Goal: Information Seeking & Learning: Learn about a topic

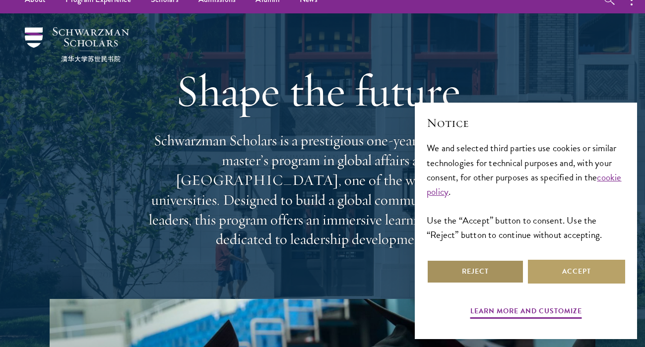
click at [445, 270] on button "Reject" at bounding box center [475, 272] width 97 height 24
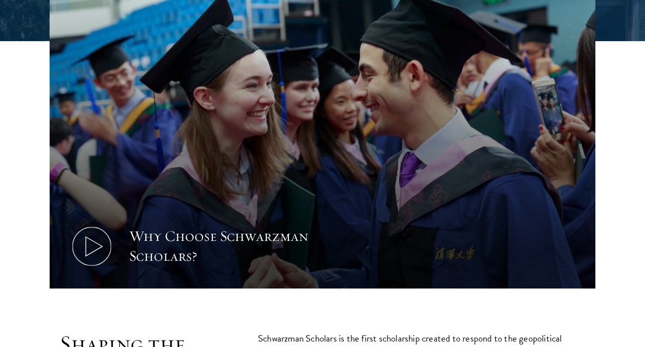
scroll to position [349, 0]
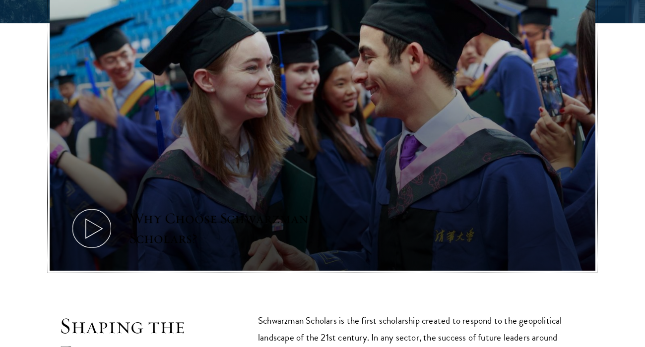
click at [411, 196] on button "Why Choose Schwarzman Scholars?" at bounding box center [323, 117] width 546 height 307
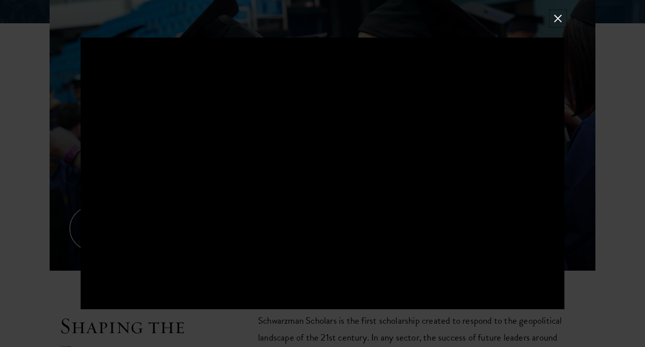
click at [559, 17] on button at bounding box center [557, 18] width 13 height 13
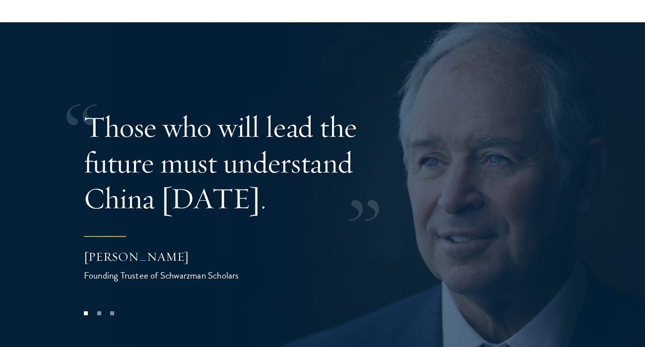
scroll to position [1880, 0]
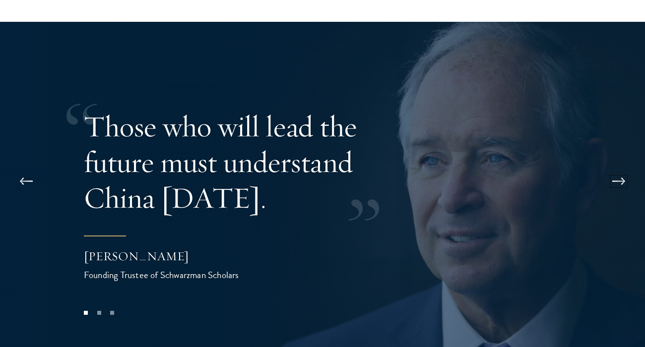
click at [618, 168] on button at bounding box center [619, 182] width 33 height 28
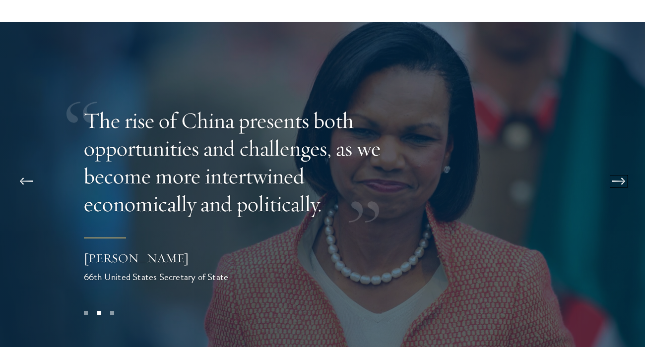
click at [618, 168] on button at bounding box center [619, 182] width 33 height 28
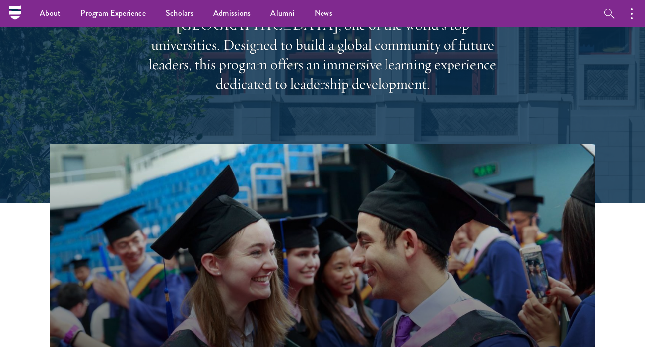
scroll to position [0, 0]
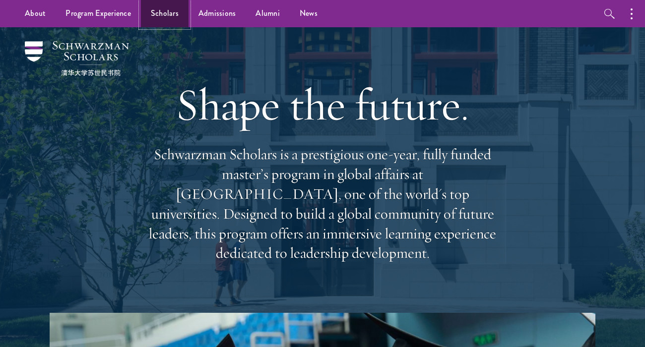
click at [171, 9] on link "Scholars" at bounding box center [165, 13] width 48 height 27
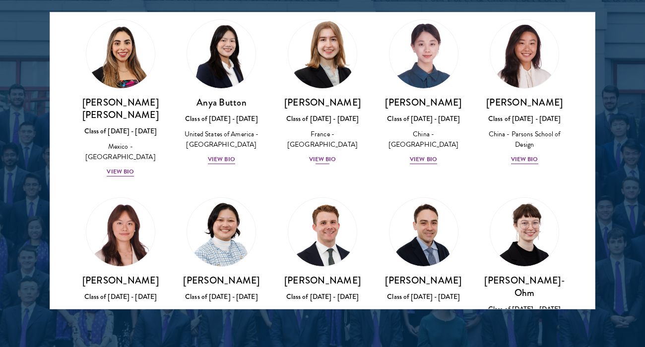
scroll to position [805, 0]
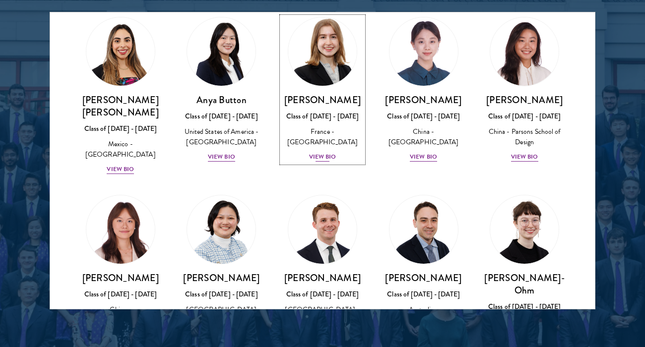
click at [321, 152] on div "View Bio" at bounding box center [322, 156] width 27 height 9
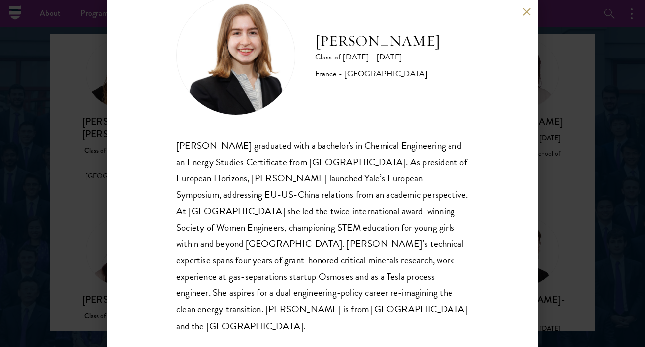
scroll to position [1247, 0]
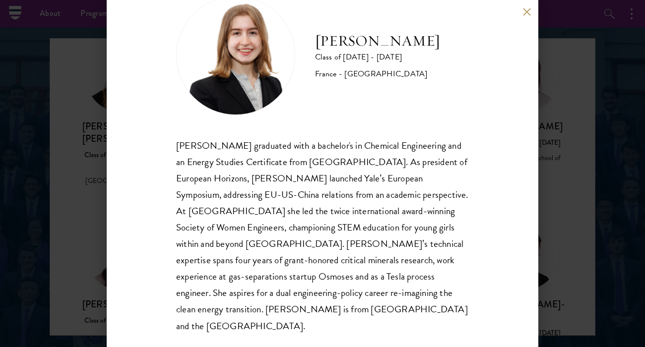
click at [44, 240] on div "[PERSON_NAME] Class of [DATE] - [DATE] [GEOGRAPHIC_DATA] - [GEOGRAPHIC_DATA] [P…" at bounding box center [322, 173] width 645 height 347
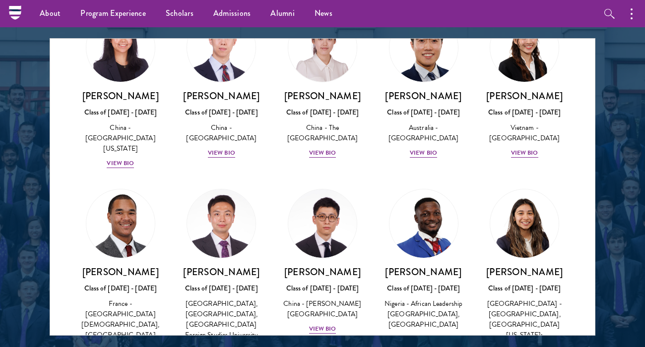
scroll to position [2960, 0]
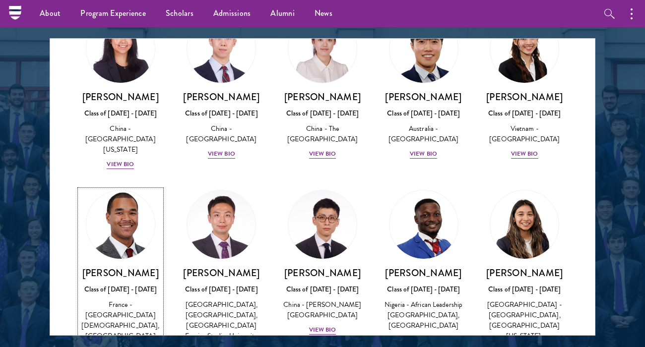
click at [114, 346] on div "View Bio" at bounding box center [120, 350] width 27 height 9
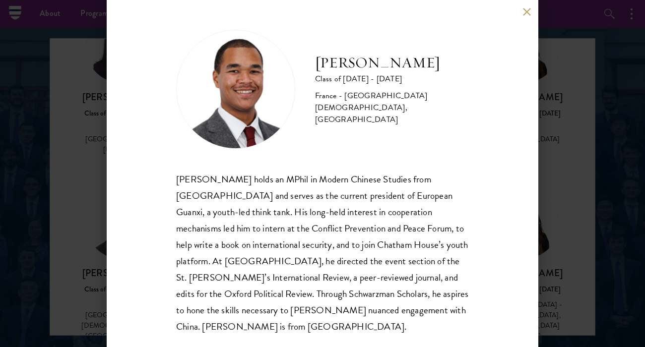
scroll to position [1, 0]
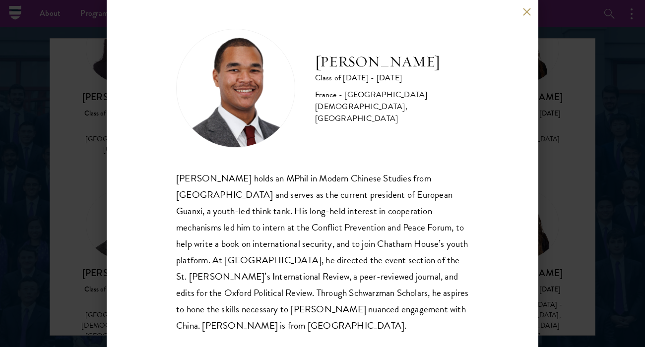
click at [85, 218] on div "[PERSON_NAME] Class of [DATE] - [DATE] France - [GEOGRAPHIC_DATA][DEMOGRAPHIC_D…" at bounding box center [322, 173] width 645 height 347
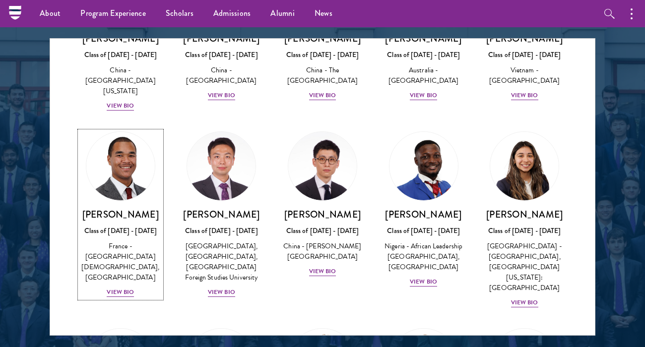
scroll to position [3021, 0]
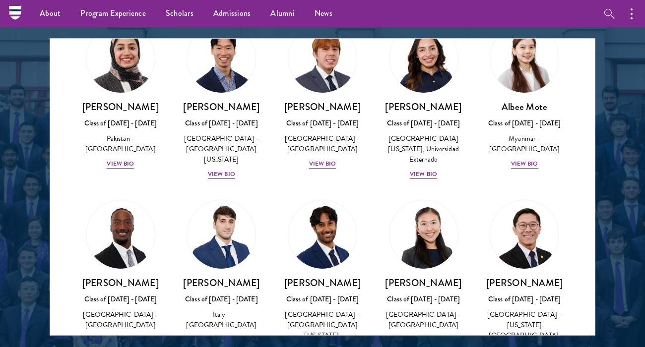
scroll to position [3511, 0]
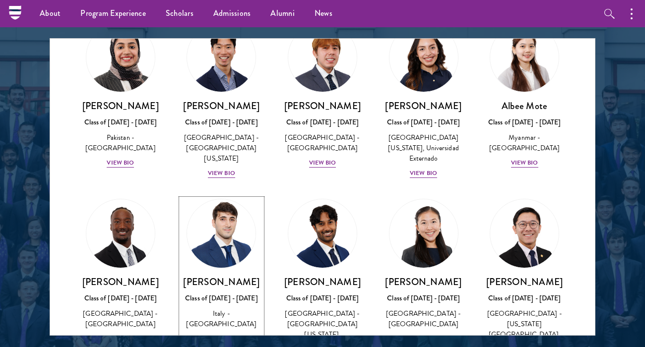
click at [230, 276] on div "[PERSON_NAME] Class of [DATE] - [DATE] [GEOGRAPHIC_DATA] - [GEOGRAPHIC_DATA] Vi…" at bounding box center [221, 310] width 81 height 69
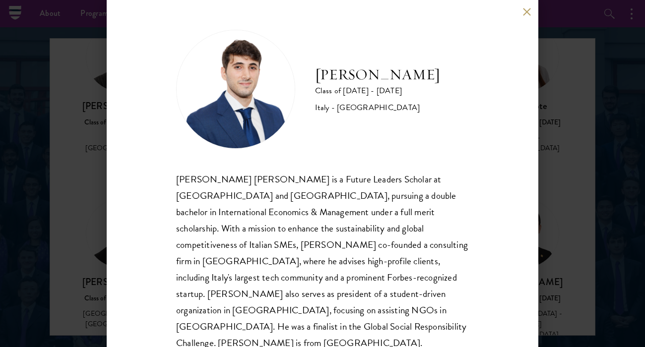
scroll to position [1, 0]
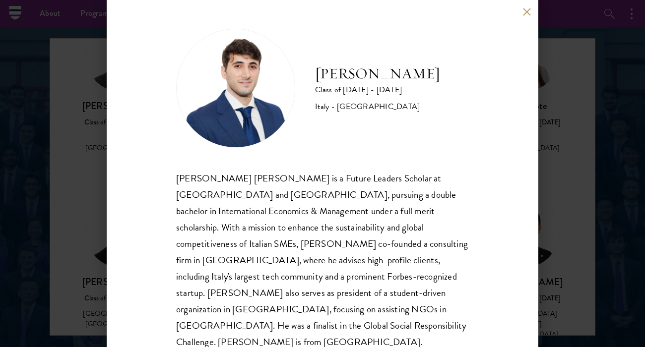
drag, startPoint x: 311, startPoint y: 69, endPoint x: 437, endPoint y: 69, distance: 126.1
click at [437, 69] on div "[PERSON_NAME] Class of [DATE] - [DATE] [GEOGRAPHIC_DATA] - [GEOGRAPHIC_DATA]" at bounding box center [322, 88] width 293 height 119
copy h2 "[PERSON_NAME]"
click at [577, 74] on div "[PERSON_NAME] Class of [DATE] - [DATE] [GEOGRAPHIC_DATA] - [GEOGRAPHIC_DATA] [P…" at bounding box center [322, 173] width 645 height 347
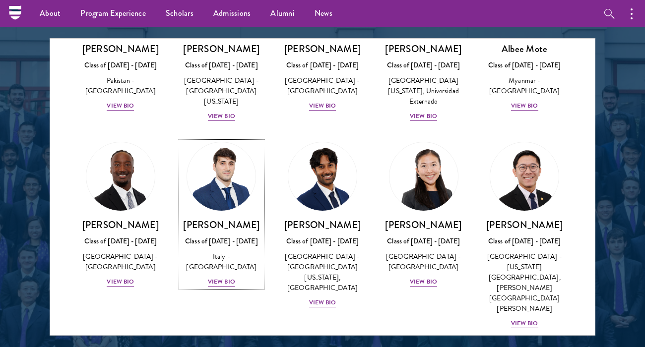
scroll to position [3569, 0]
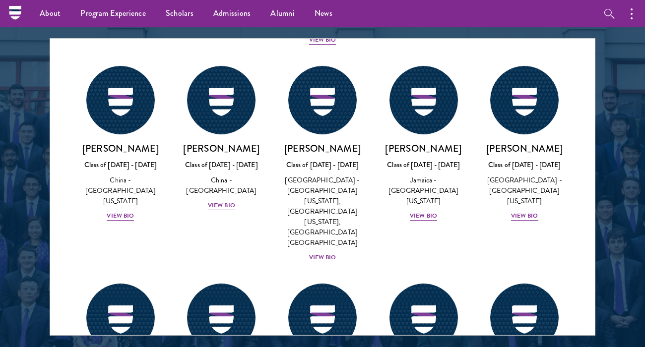
scroll to position [5026, 0]
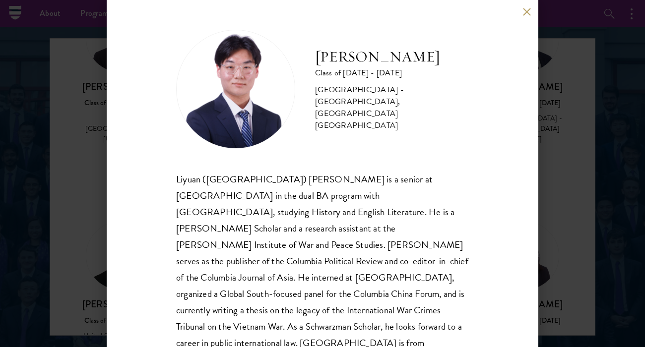
scroll to position [17, 0]
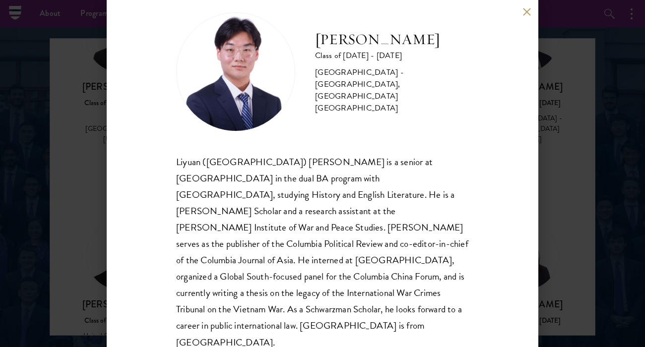
click at [79, 179] on div "[PERSON_NAME] Class of [DATE] - [DATE] [GEOGRAPHIC_DATA] - [GEOGRAPHIC_DATA], […" at bounding box center [322, 173] width 645 height 347
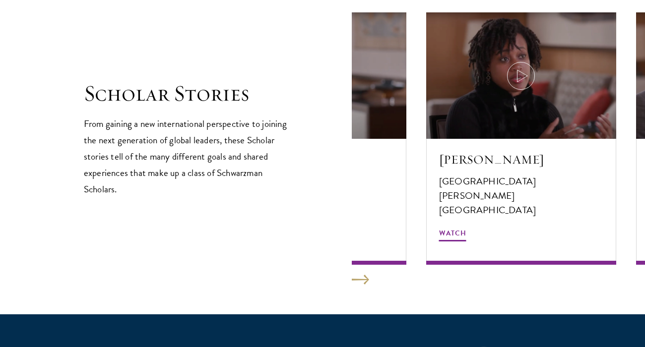
scroll to position [1688, 0]
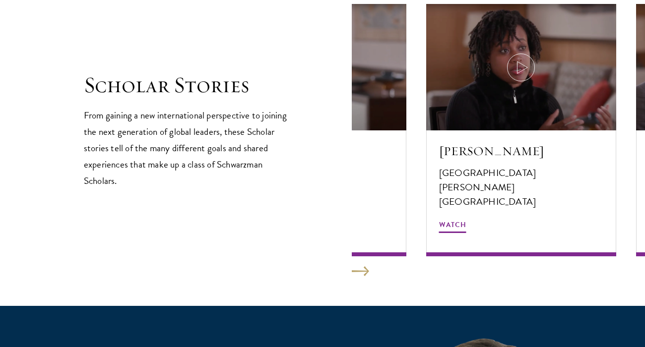
click at [365, 277] on section "Scholar Stories From gaining a new international perspective to joining the nex…" at bounding box center [322, 125] width 645 height 362
click at [358, 274] on button at bounding box center [360, 272] width 17 height 10
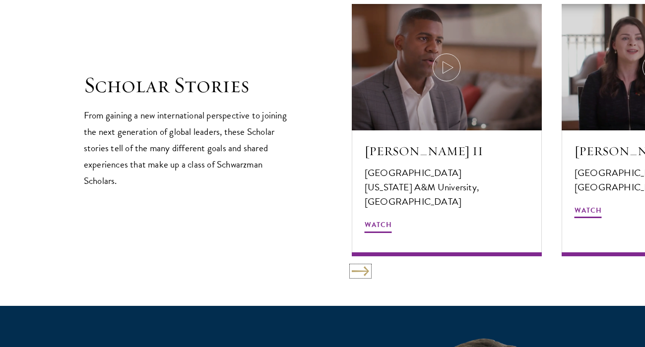
click at [357, 274] on button at bounding box center [360, 272] width 17 height 10
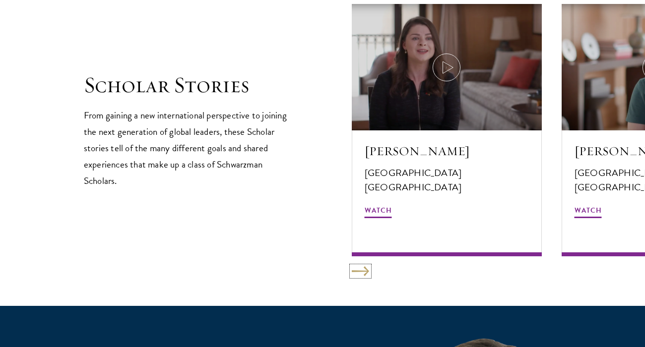
click at [357, 274] on button at bounding box center [360, 272] width 17 height 10
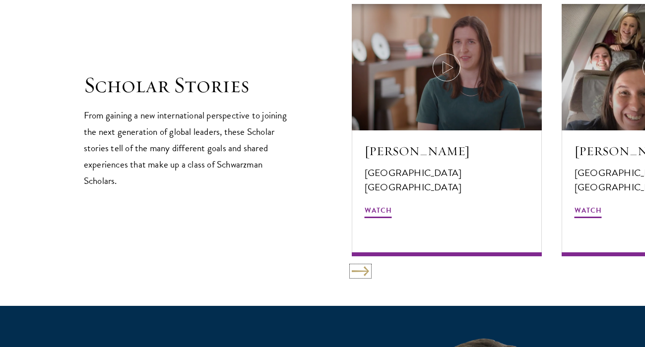
click at [357, 274] on button at bounding box center [360, 272] width 17 height 10
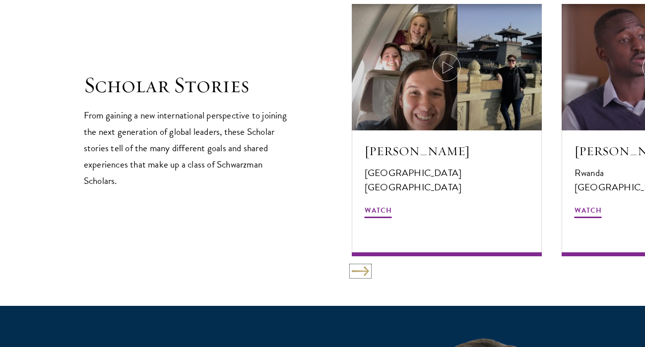
click at [356, 274] on button at bounding box center [360, 272] width 17 height 10
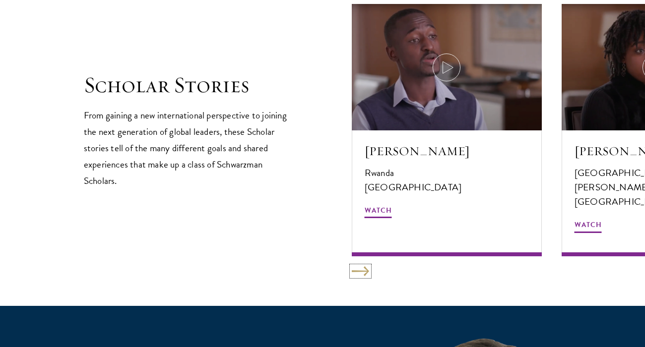
click at [355, 275] on button at bounding box center [360, 272] width 17 height 10
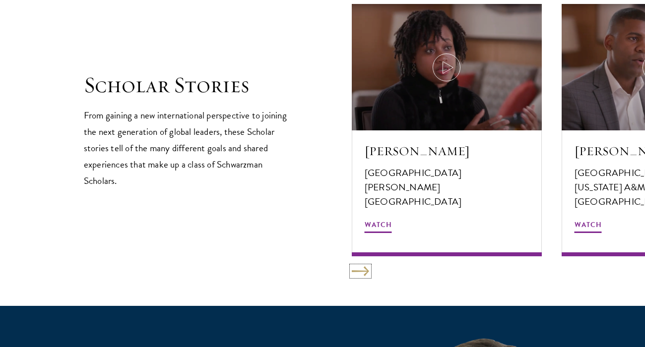
click at [354, 275] on button at bounding box center [360, 272] width 17 height 10
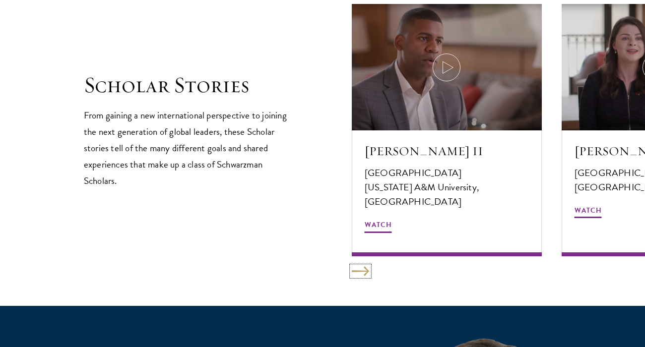
click at [354, 275] on button at bounding box center [360, 272] width 17 height 10
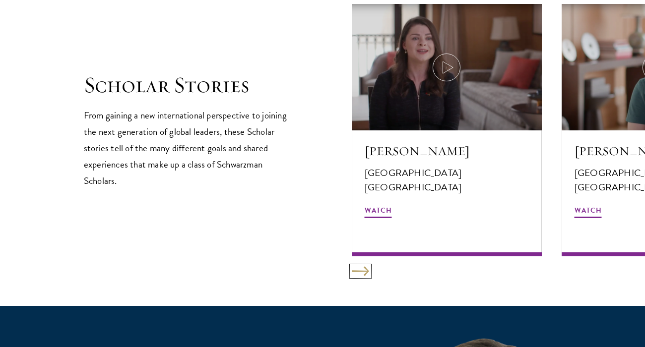
click at [354, 275] on button at bounding box center [360, 272] width 17 height 10
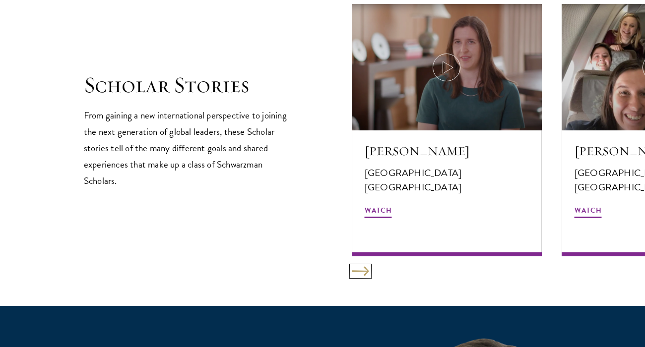
click at [354, 275] on button at bounding box center [360, 272] width 17 height 10
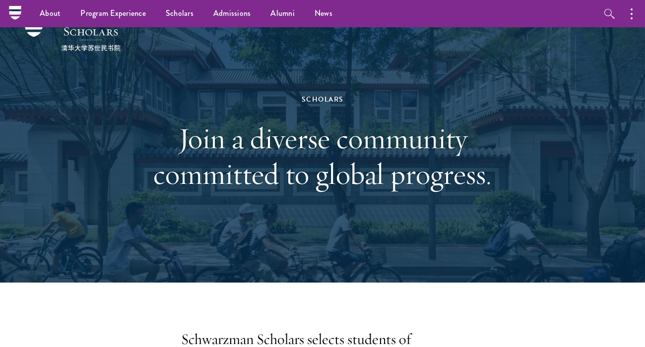
scroll to position [0, 0]
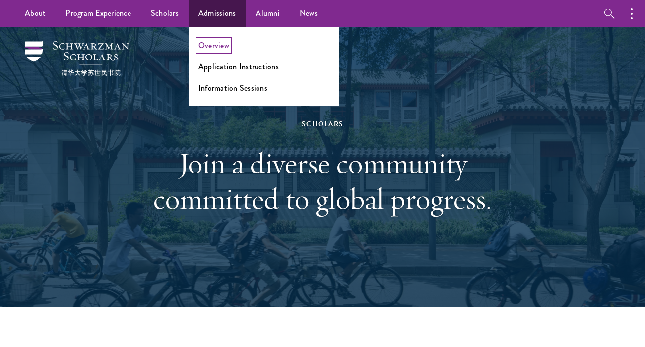
click at [207, 48] on link "Overview" at bounding box center [214, 45] width 31 height 11
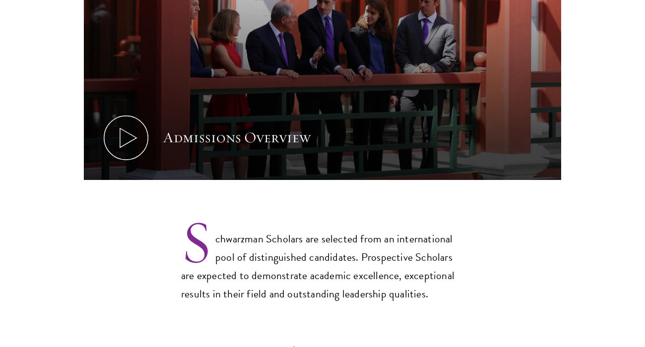
scroll to position [613, 0]
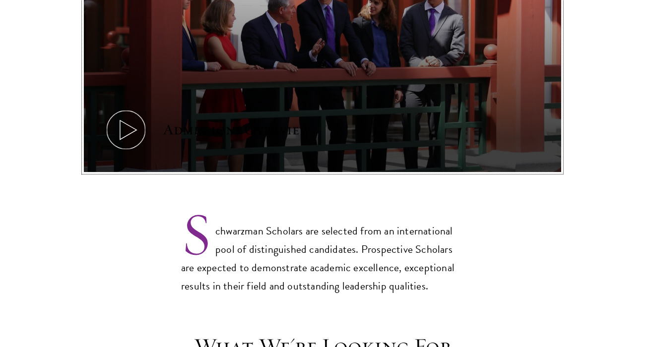
click at [222, 120] on div "Admissions Overview" at bounding box center [236, 130] width 147 height 20
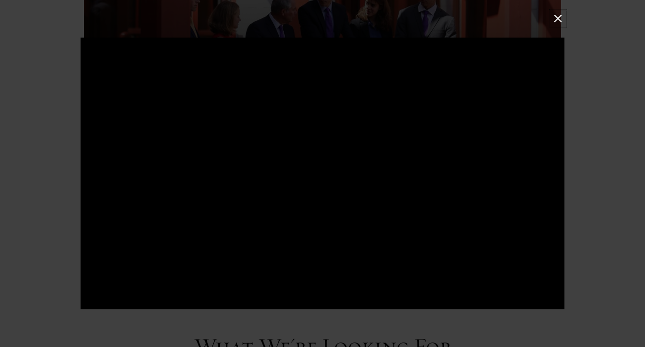
click at [554, 19] on button at bounding box center [557, 18] width 13 height 13
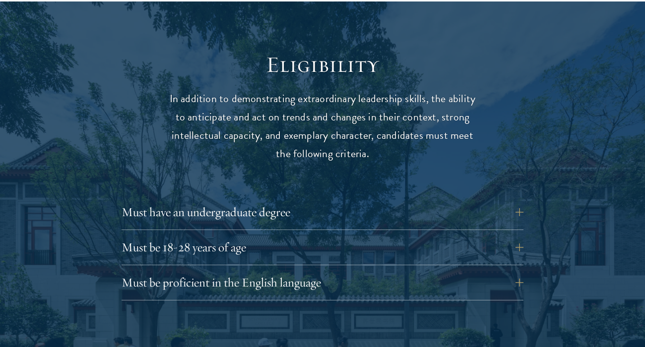
scroll to position [1243, 0]
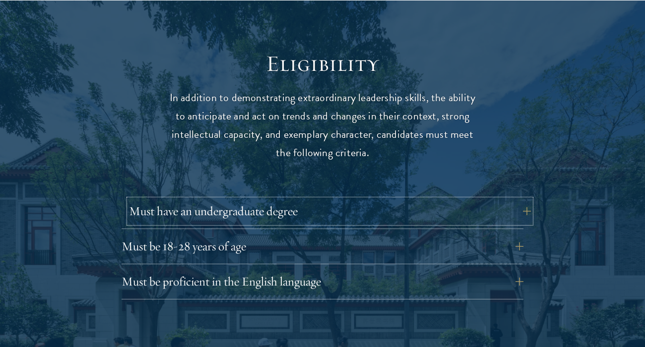
click at [311, 200] on button "Must have an undergraduate degree" at bounding box center [330, 212] width 402 height 24
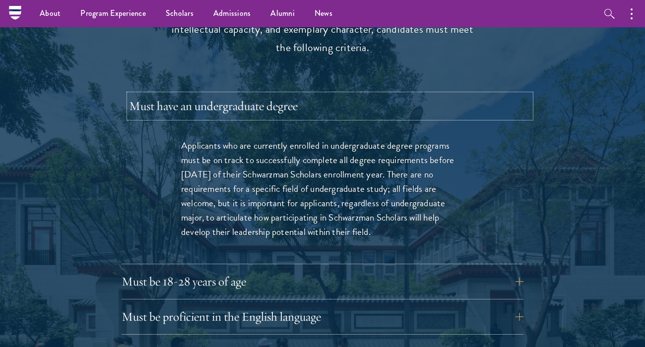
scroll to position [1348, 0]
click at [336, 95] on button "Must have an undergraduate degree" at bounding box center [330, 107] width 402 height 24
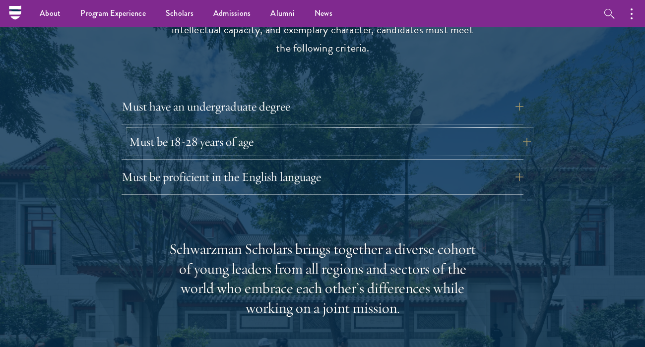
click at [296, 130] on button "Must be 18-28 years of age" at bounding box center [330, 142] width 402 height 24
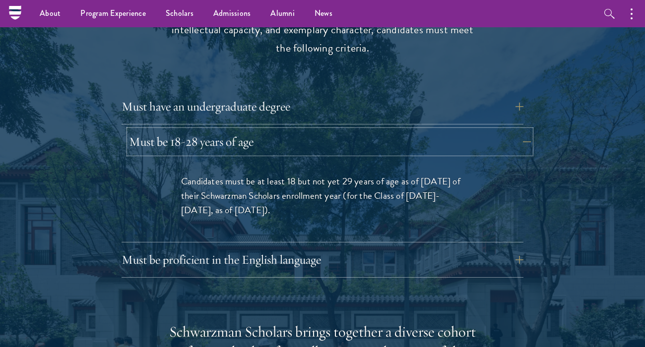
click at [296, 130] on button "Must be 18-28 years of age" at bounding box center [330, 142] width 402 height 24
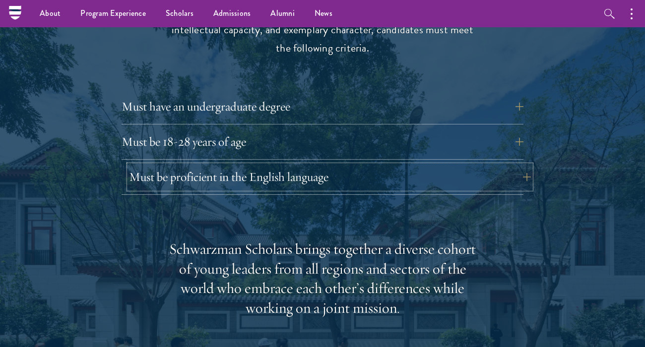
click at [289, 165] on button "Must be proficient in the English language" at bounding box center [330, 177] width 402 height 24
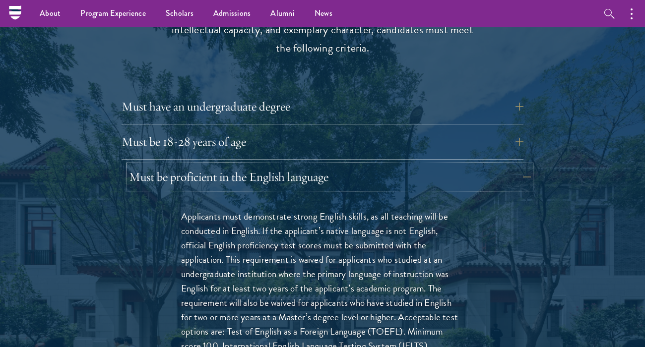
click at [289, 165] on button "Must be proficient in the English language" at bounding box center [330, 177] width 402 height 24
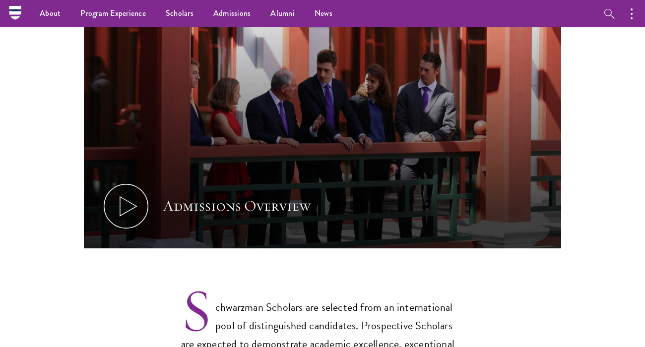
scroll to position [0, 0]
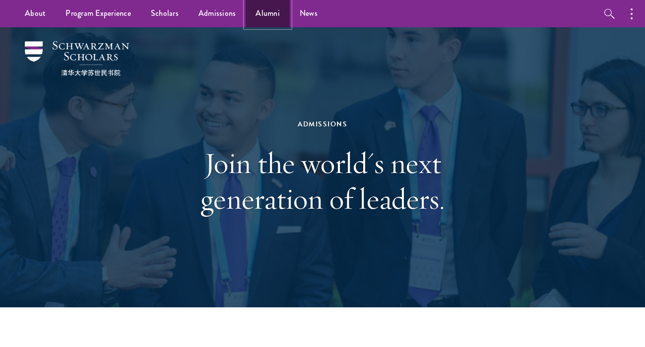
click at [272, 16] on link "Alumni" at bounding box center [268, 13] width 44 height 27
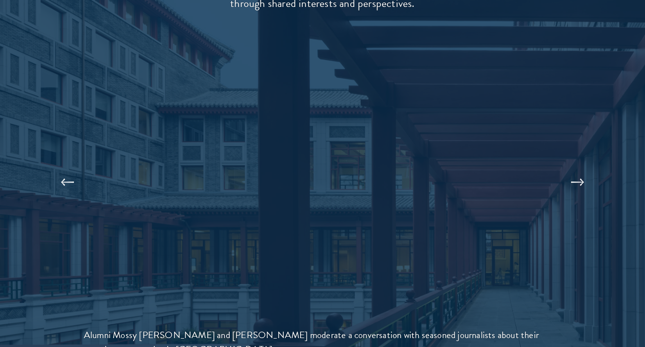
scroll to position [2052, 0]
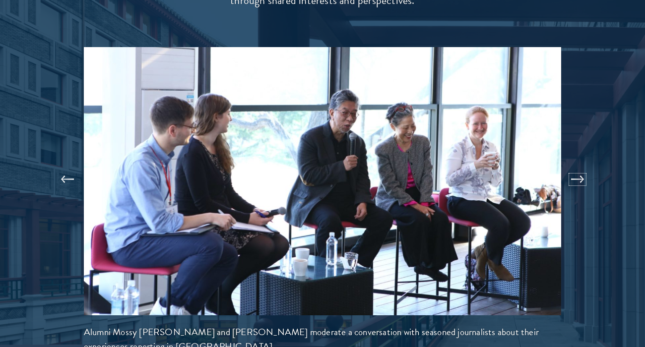
click at [571, 166] on button at bounding box center [577, 180] width 33 height 28
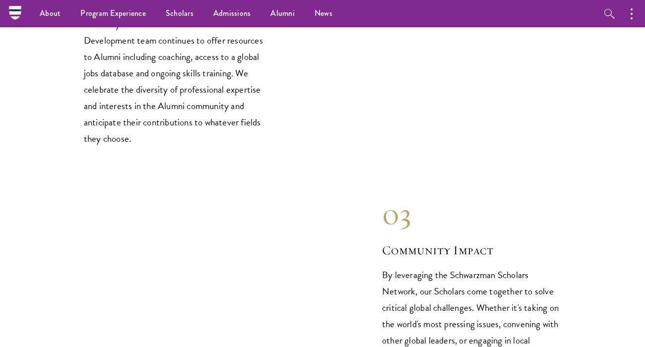
scroll to position [1113, 0]
